Goal: Book appointment/travel/reservation

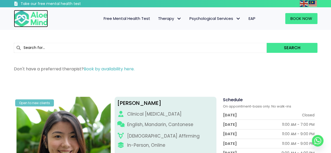
click at [41, 20] on img at bounding box center [31, 18] width 34 height 17
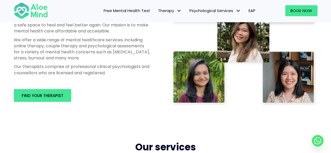
scroll to position [314, 0]
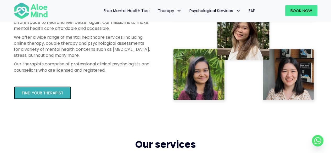
click at [56, 90] on span "Find your therapist" at bounding box center [43, 92] width 42 height 5
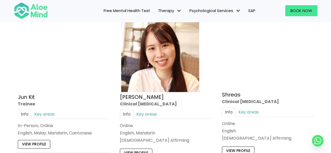
scroll to position [1727, 0]
